Goal: Transaction & Acquisition: Purchase product/service

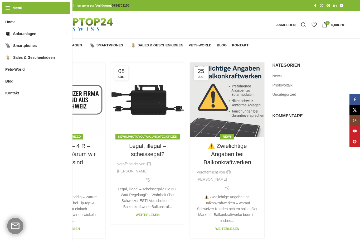
click at [203, 43] on span "Pets-World" at bounding box center [199, 45] width 23 height 4
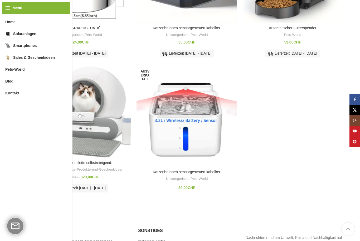
scroll to position [322, 0]
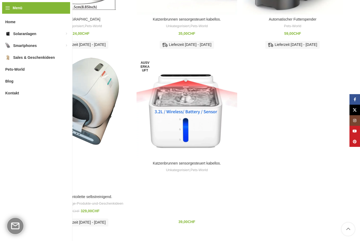
click at [83, 124] on div "Smarte Katzentoilette selbstreinigend." at bounding box center [80, 125] width 9 height 134
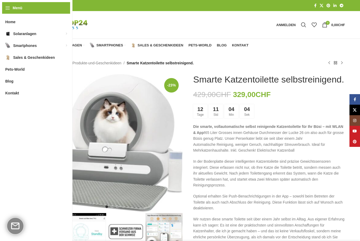
click at [115, 144] on img "1 / 11" at bounding box center [107, 143] width 152 height 138
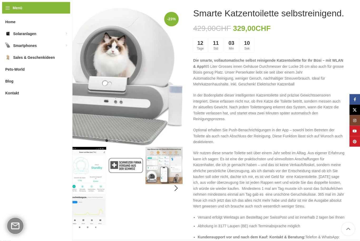
scroll to position [70, 0]
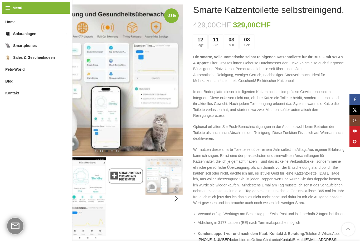
click at [162, 171] on img "4 / 11" at bounding box center [163, 175] width 37 height 37
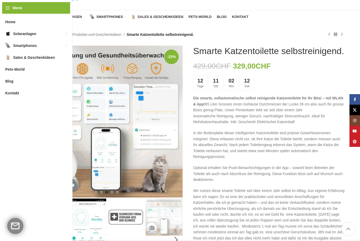
scroll to position [0, 0]
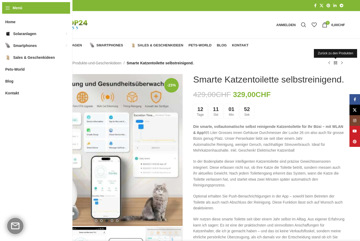
click at [337, 62] on link "Zurück zu den Produkten" at bounding box center [335, 63] width 6 height 6
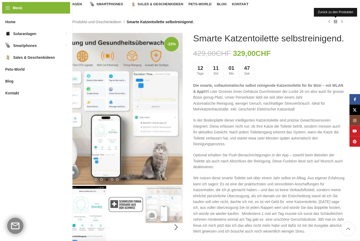
scroll to position [41, 0]
click at [41, 174] on link "Klick zum Vergrößern" at bounding box center [41, 173] width 13 height 13
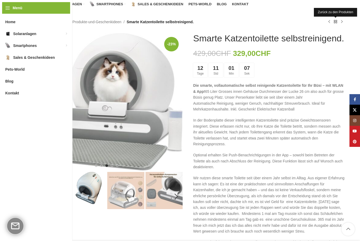
click at [177, 98] on div "Next slide" at bounding box center [183, 101] width 13 height 13
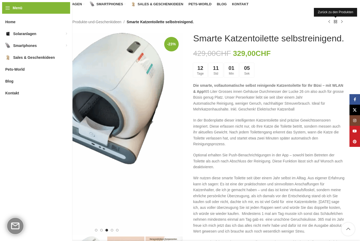
click at [177, 130] on div "Next slide" at bounding box center [183, 133] width 13 height 13
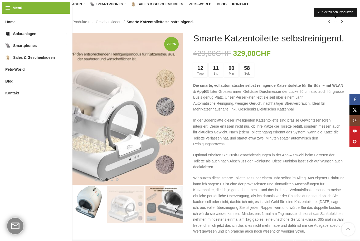
click at [177, 107] on div "Next slide" at bounding box center [183, 108] width 13 height 13
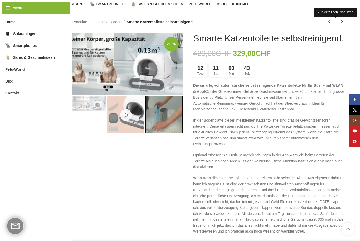
click at [129, 109] on img "10 / 11" at bounding box center [125, 114] width 37 height 37
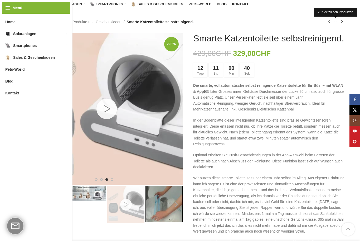
click at [109, 110] on link "10 / 11" at bounding box center [106, 108] width 21 height 21
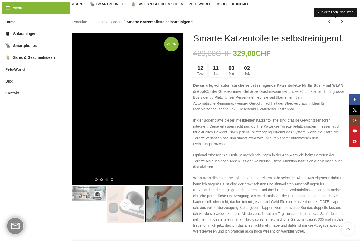
click at [166, 205] on img "11 / 11" at bounding box center [163, 204] width 37 height 36
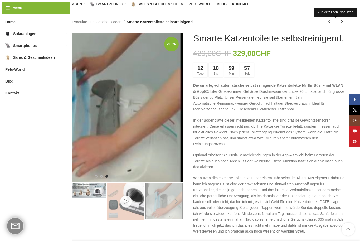
click at [125, 208] on img "10 / 11" at bounding box center [125, 200] width 37 height 37
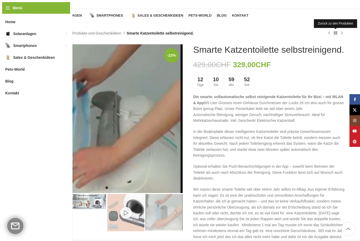
scroll to position [0, 0]
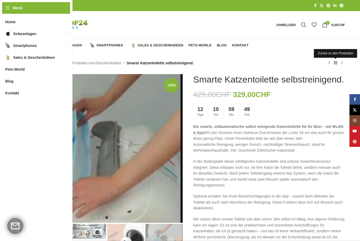
click at [309, 98] on div "429,00 CHF Ursprünglicher Preis war: 429,00 CHF 329,00 CHF Aktueller Preis ist:…" at bounding box center [269, 94] width 152 height 9
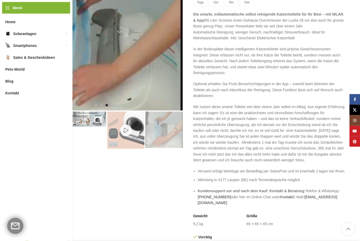
scroll to position [112, 0]
click at [125, 123] on img "10 / 11" at bounding box center [125, 129] width 37 height 37
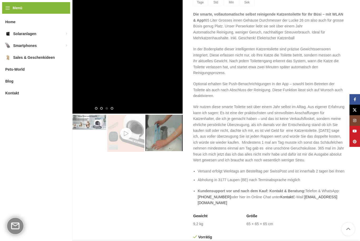
click at [112, 57] on img "10 / 11" at bounding box center [107, 38] width 152 height 152
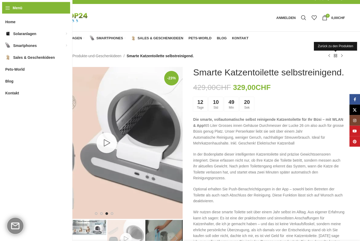
scroll to position [0, 0]
